Goal: Task Accomplishment & Management: Manage account settings

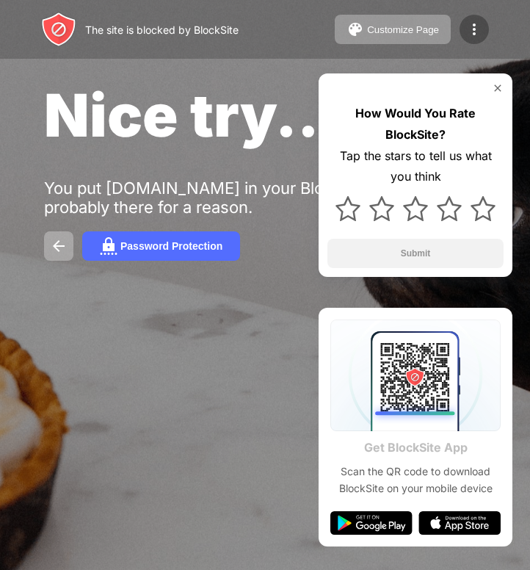
click at [473, 24] on img at bounding box center [474, 30] width 18 height 18
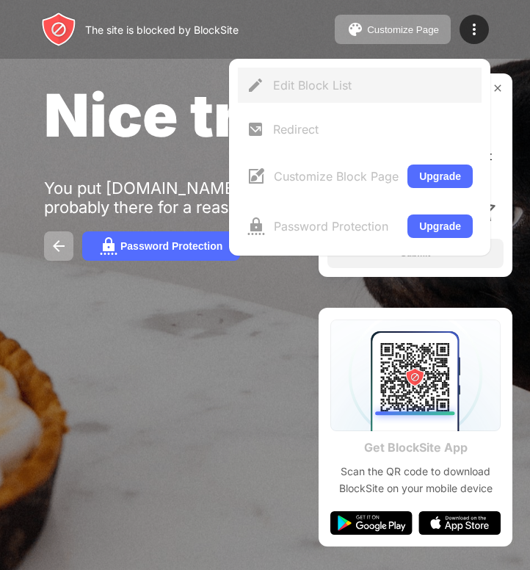
click at [395, 90] on div "Edit Block List" at bounding box center [373, 85] width 200 height 15
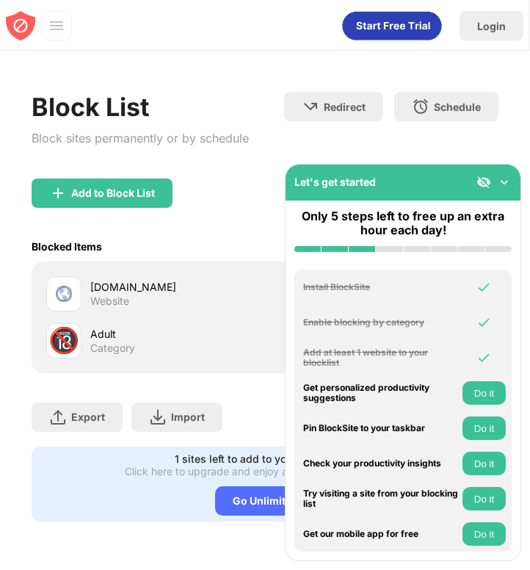
click at [210, 286] on div "[DOMAIN_NAME]" at bounding box center [177, 286] width 175 height 15
click at [162, 290] on div "allycats.straw.page" at bounding box center [177, 286] width 175 height 15
click at [506, 181] on img at bounding box center [504, 182] width 15 height 15
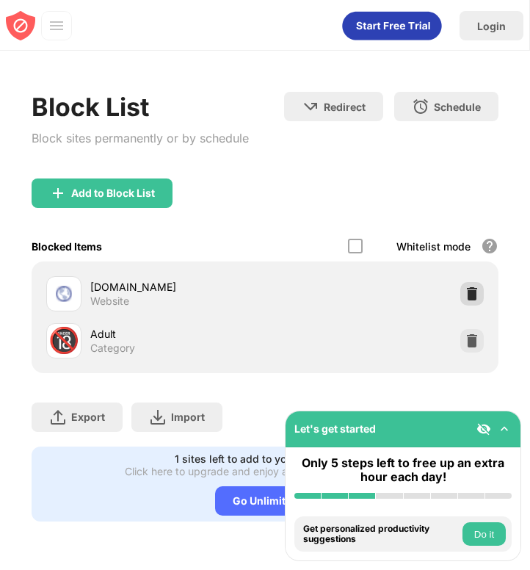
click at [465, 292] on img at bounding box center [472, 293] width 15 height 15
